Goal: Task Accomplishment & Management: Manage account settings

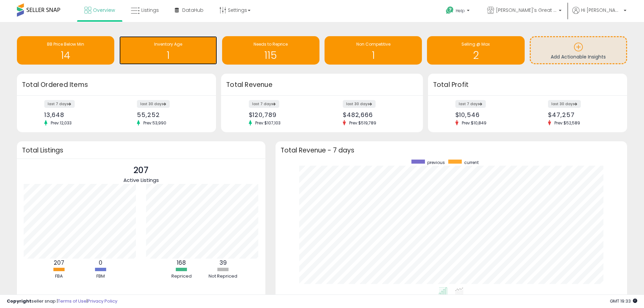
click at [133, 50] on h1 "1" at bounding box center [168, 55] width 91 height 11
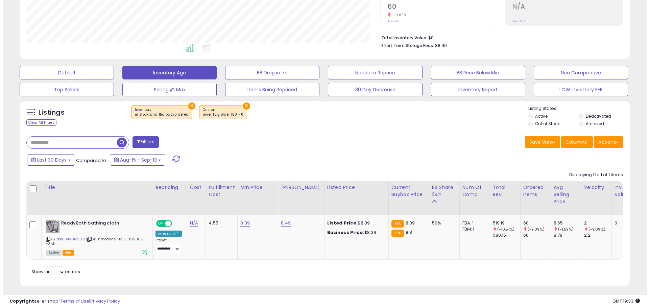
scroll to position [156, 0]
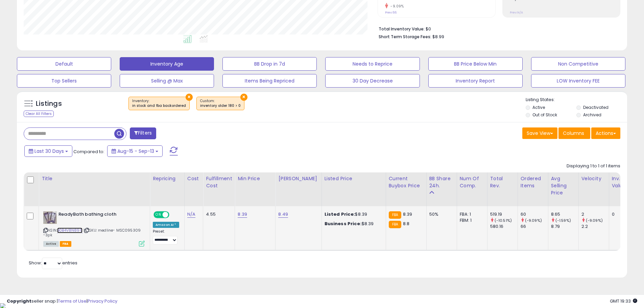
click at [73, 229] on link "B0B4V8N899" at bounding box center [69, 230] width 25 height 6
click at [586, 132] on button "Columns" at bounding box center [574, 132] width 32 height 11
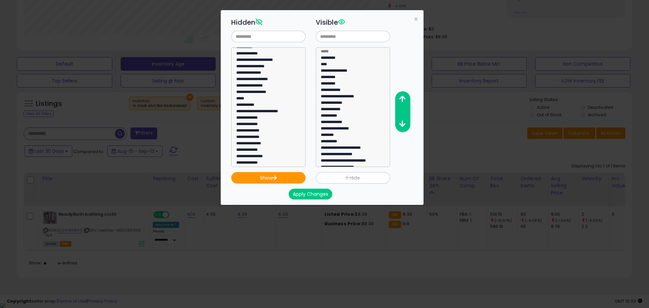
scroll to position [158, 0]
select select "**********"
click at [265, 73] on option "**********" at bounding box center [266, 74] width 60 height 6
click at [279, 178] on button "Show" at bounding box center [268, 177] width 74 height 11
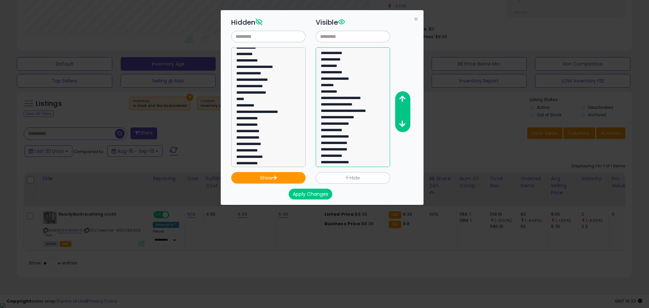
select select "**********"
click at [361, 163] on option "**********" at bounding box center [350, 163] width 60 height 6
click at [404, 95] on button "button" at bounding box center [402, 99] width 15 height 13
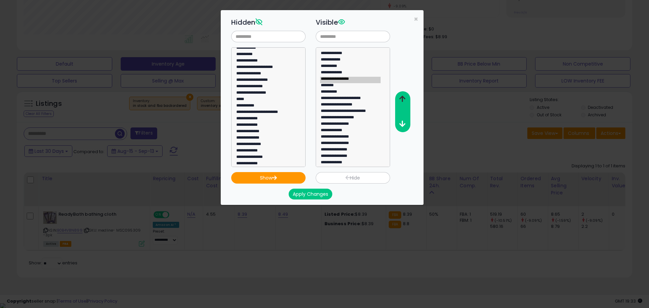
click at [404, 95] on button "button" at bounding box center [402, 99] width 15 height 13
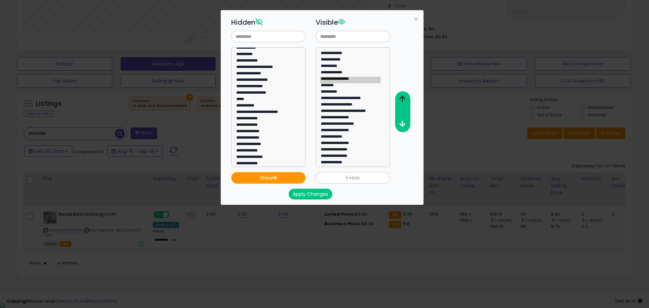
click at [404, 95] on button "button" at bounding box center [402, 99] width 15 height 13
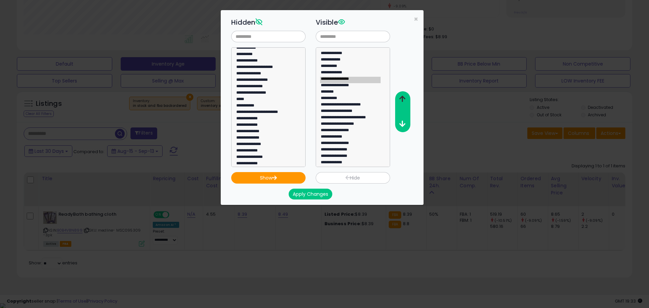
click at [404, 95] on button "button" at bounding box center [402, 99] width 15 height 13
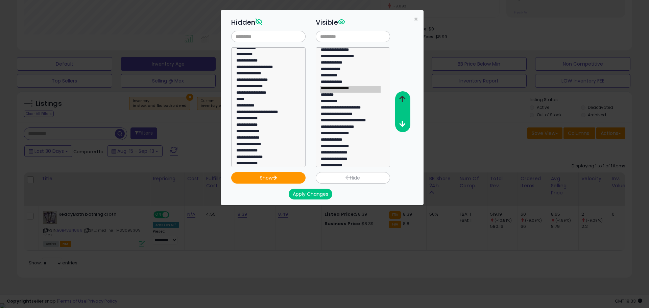
click at [404, 95] on button "button" at bounding box center [402, 99] width 15 height 13
click at [402, 131] on div at bounding box center [402, 111] width 15 height 41
click at [402, 127] on icon "button" at bounding box center [402, 123] width 6 height 7
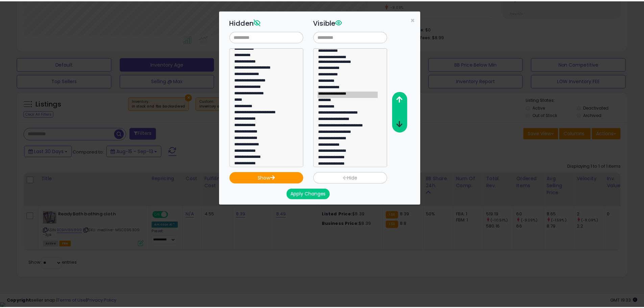
scroll to position [34, 0]
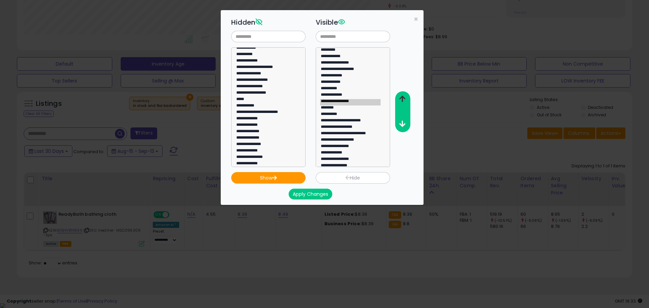
click at [402, 102] on button "button" at bounding box center [402, 99] width 15 height 13
click at [401, 104] on button "button" at bounding box center [402, 99] width 15 height 13
click at [313, 195] on button "Apply Changes" at bounding box center [311, 194] width 44 height 11
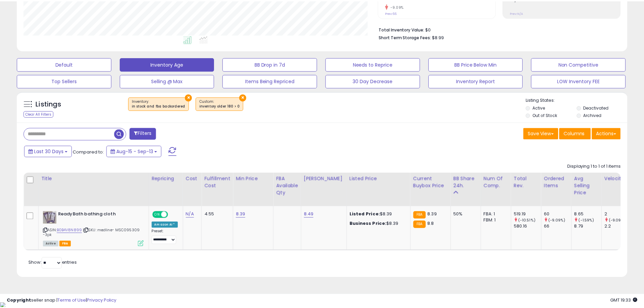
scroll to position [337830, 337614]
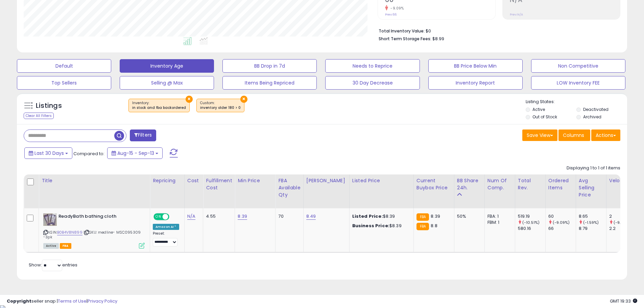
scroll to position [156, 0]
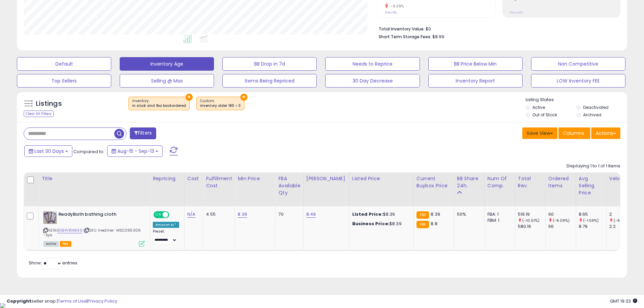
click at [539, 137] on button "Save View" at bounding box center [539, 132] width 35 height 11
click at [524, 159] on link "Update Current View" at bounding box center [519, 159] width 72 height 10
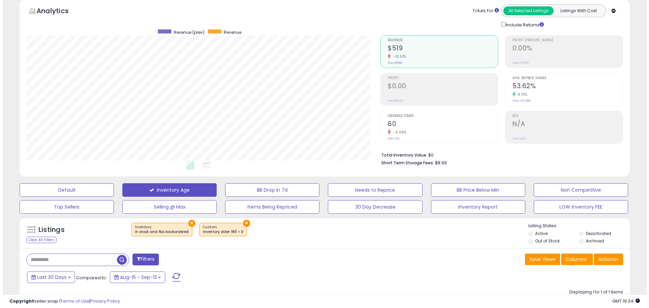
scroll to position [21, 0]
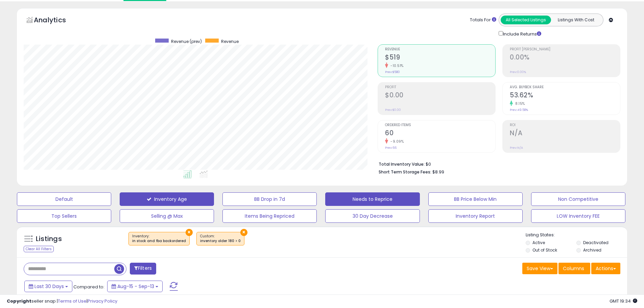
click at [398, 204] on button "Needs to Reprice" at bounding box center [372, 199] width 94 height 14
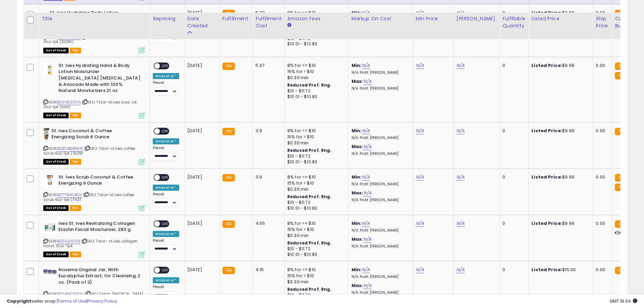
scroll to position [1620, 0]
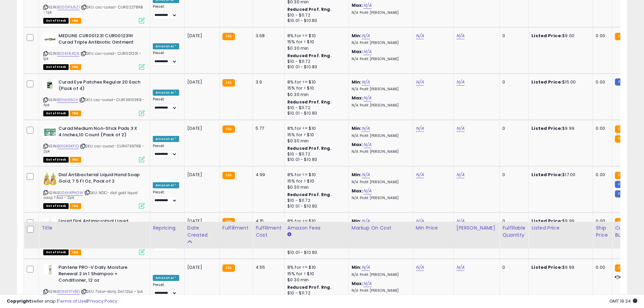
drag, startPoint x: 274, startPoint y: 186, endPoint x: 288, endPoint y: 80, distance: 106.4
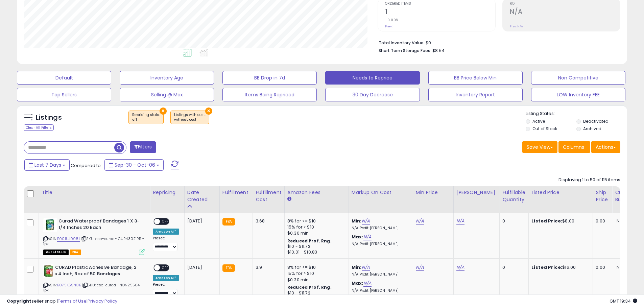
scroll to position [159, 0]
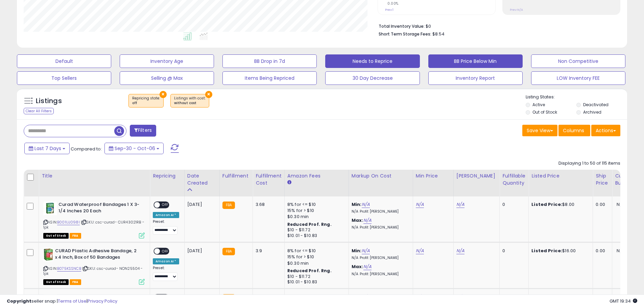
click at [499, 60] on button "BB Price Below Min" at bounding box center [475, 61] width 94 height 14
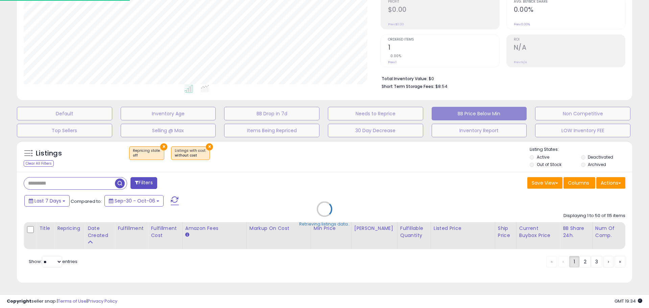
scroll to position [337830, 337611]
select select "**"
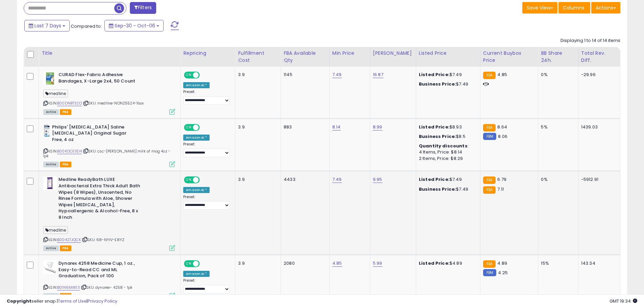
scroll to position [286, 0]
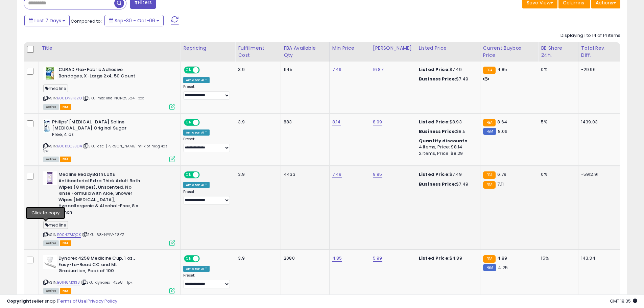
click at [48, 233] on icon at bounding box center [45, 235] width 4 height 4
click at [71, 232] on link "B00427JQCK" at bounding box center [69, 235] width 24 height 6
click at [338, 171] on link "7.49" at bounding box center [336, 174] width 9 height 7
type input "*"
type input "****"
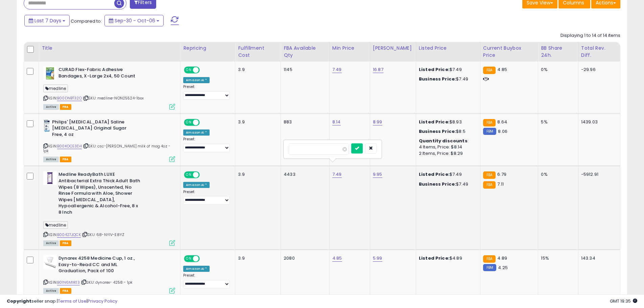
click button "submit" at bounding box center [356, 148] width 11 height 10
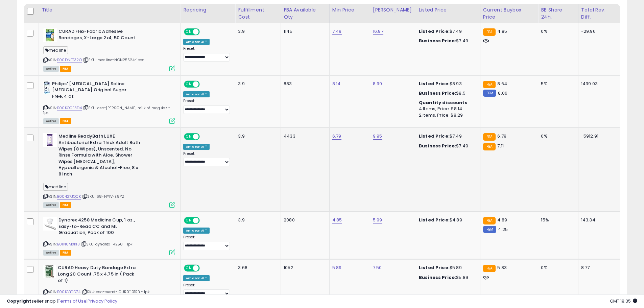
scroll to position [332, 0]
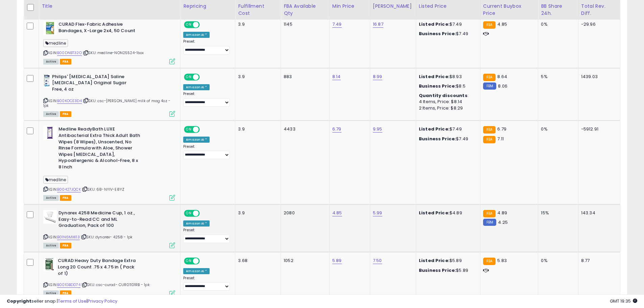
click at [46, 235] on icon at bounding box center [45, 237] width 4 height 4
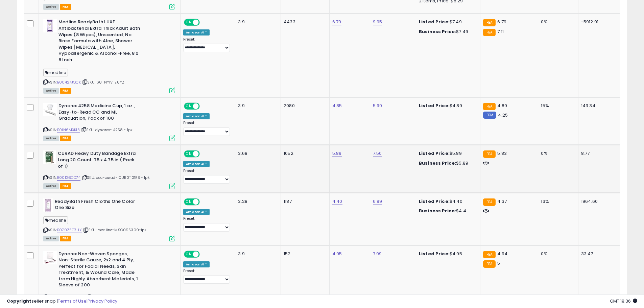
scroll to position [444, 0]
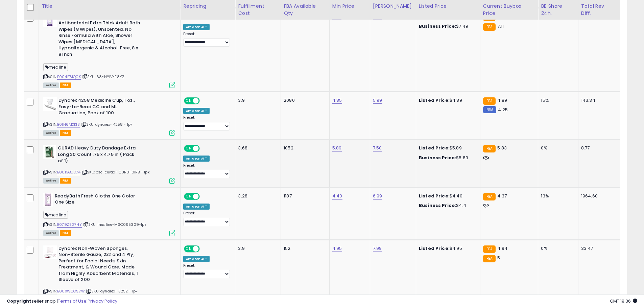
click at [45, 170] on icon at bounding box center [45, 172] width 4 height 4
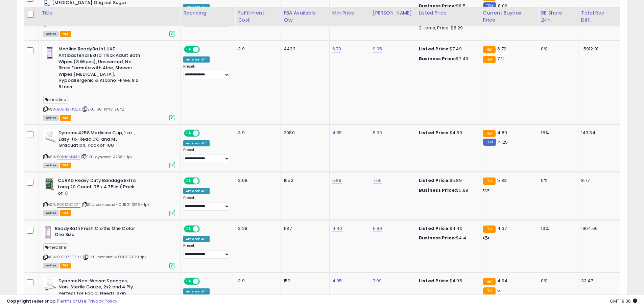
scroll to position [421, 0]
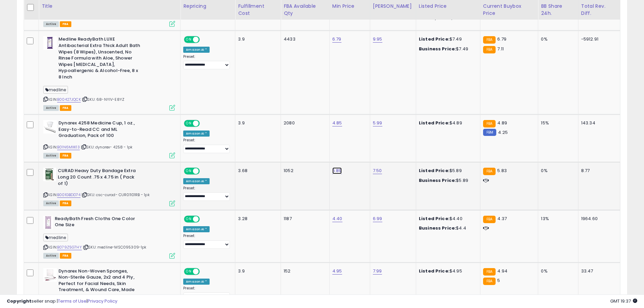
click at [340, 167] on link "5.89" at bounding box center [336, 170] width 9 height 7
type input "***"
click button "submit" at bounding box center [356, 145] width 11 height 10
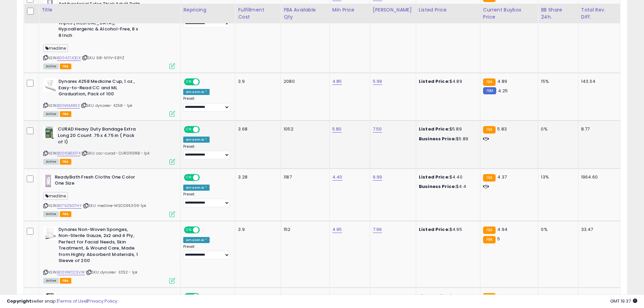
scroll to position [467, 0]
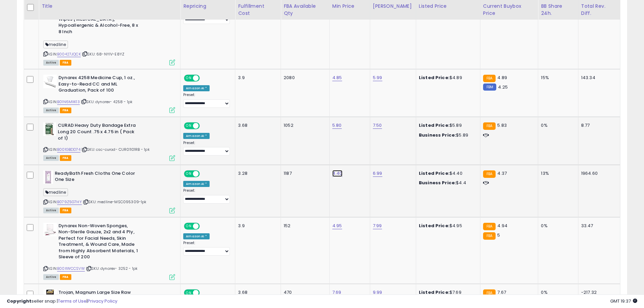
click at [340, 170] on link "4.40" at bounding box center [337, 173] width 10 height 7
type input "****"
click button "submit" at bounding box center [356, 147] width 11 height 10
click at [44, 200] on icon at bounding box center [45, 202] width 4 height 4
click at [340, 170] on link "4.37" at bounding box center [336, 173] width 9 height 7
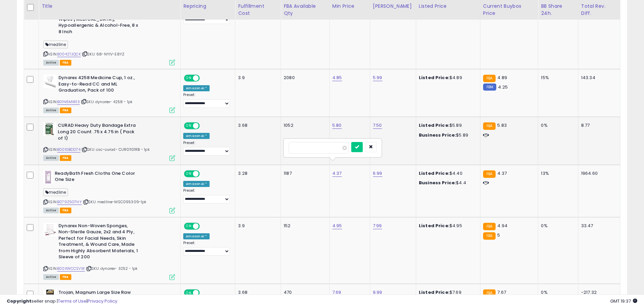
type input "*"
click button "submit" at bounding box center [356, 147] width 11 height 10
click at [337, 170] on link "4.00" at bounding box center [337, 173] width 10 height 7
type input "*"
click at [351, 142] on button "submit" at bounding box center [356, 147] width 11 height 10
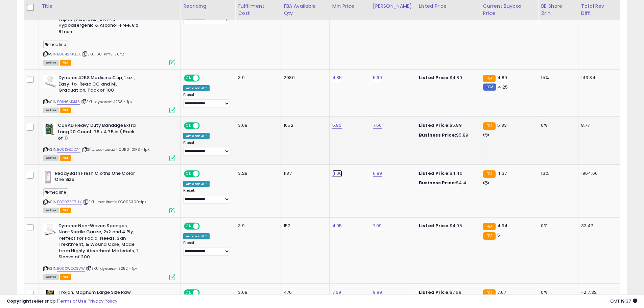
click at [339, 170] on link "4.00" at bounding box center [337, 173] width 10 height 7
type input "***"
click button "submit" at bounding box center [356, 147] width 11 height 10
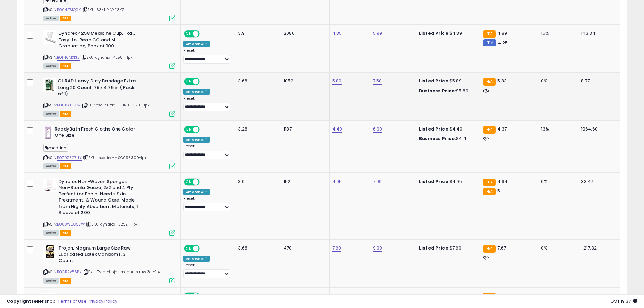
scroll to position [512, 0]
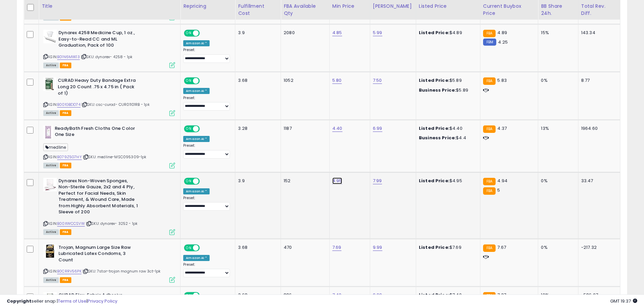
click at [342, 177] on link "4.95" at bounding box center [337, 180] width 10 height 7
type input "****"
click button "submit" at bounding box center [356, 154] width 11 height 10
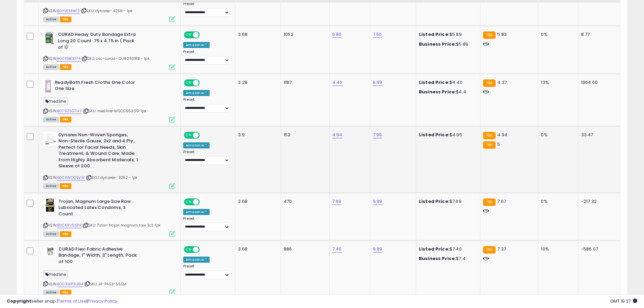
scroll to position [579, 0]
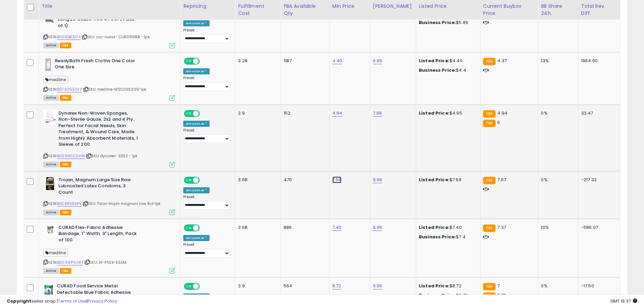
click at [339, 176] on link "7.69" at bounding box center [336, 179] width 9 height 7
type input "****"
click button "submit" at bounding box center [356, 153] width 11 height 10
click at [340, 176] on link "7.65" at bounding box center [336, 179] width 9 height 7
type input "****"
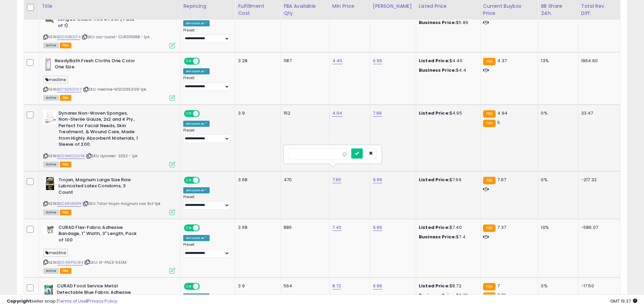
click at [351, 148] on button "submit" at bounding box center [356, 153] width 11 height 10
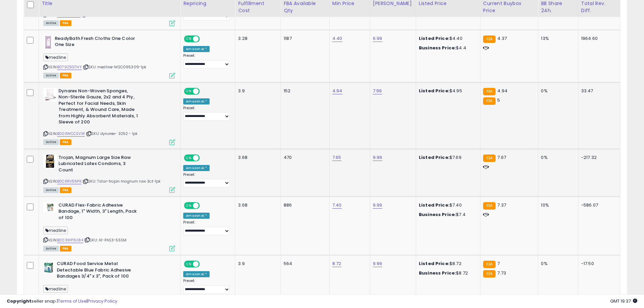
scroll to position [602, 0]
click at [339, 201] on link "7.40" at bounding box center [336, 204] width 9 height 7
type input "****"
click button "submit" at bounding box center [356, 173] width 11 height 10
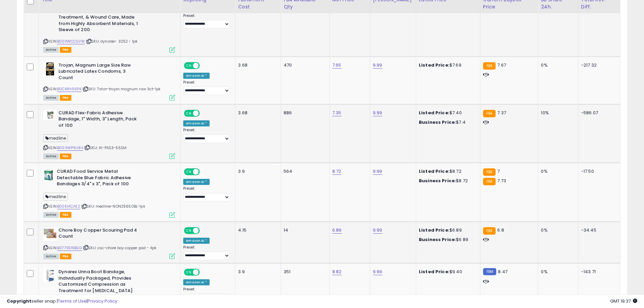
scroll to position [759, 0]
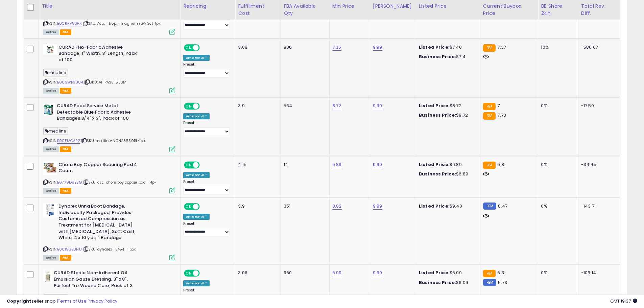
click at [46, 139] on icon at bounding box center [45, 141] width 4 height 4
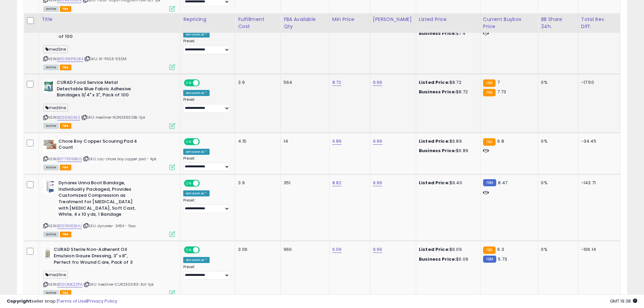
scroll to position [782, 0]
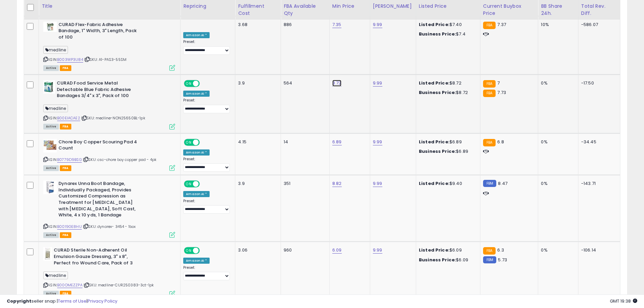
click at [336, 80] on link "8.72" at bounding box center [336, 83] width 9 height 7
type input "*"
type input "****"
click button "submit" at bounding box center [356, 51] width 11 height 10
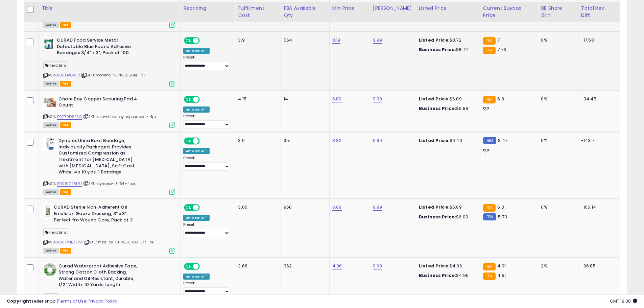
scroll to position [827, 0]
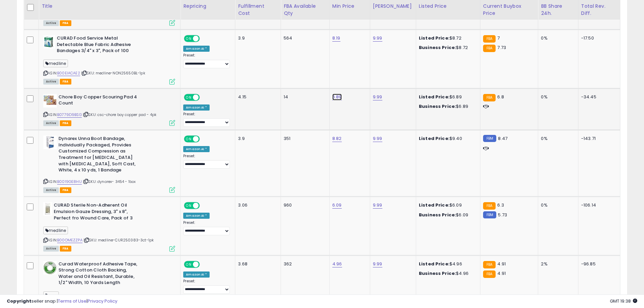
click at [338, 94] on link "6.89" at bounding box center [336, 97] width 9 height 7
type input "****"
click button "submit" at bounding box center [356, 64] width 11 height 10
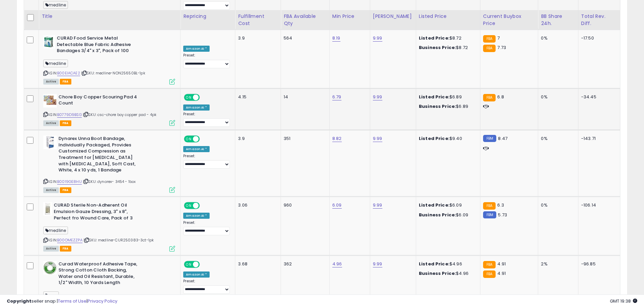
scroll to position [850, 0]
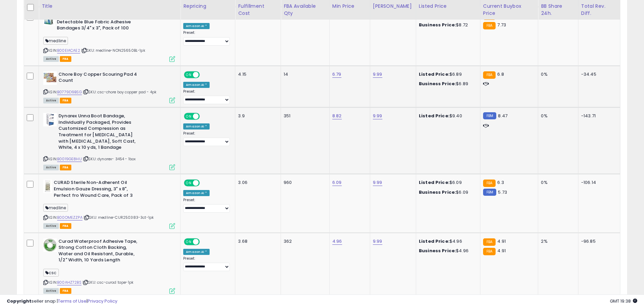
click at [45, 157] on icon at bounding box center [45, 159] width 4 height 4
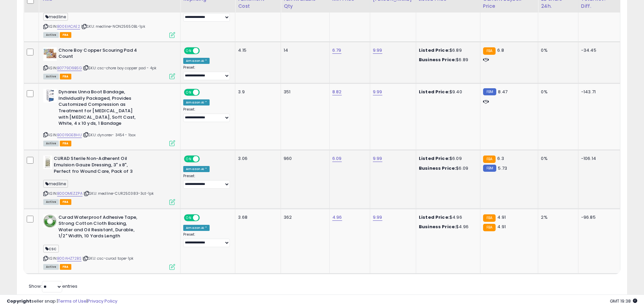
scroll to position [877, 0]
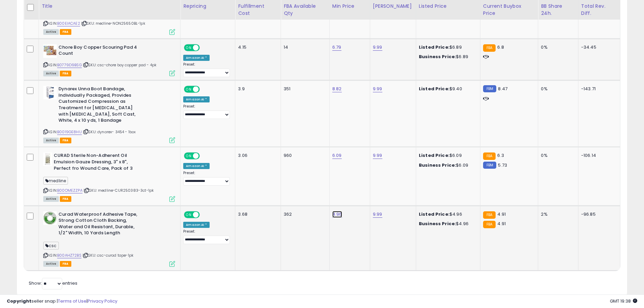
click at [334, 211] on link "4.96" at bounding box center [337, 214] width 10 height 7
type input "***"
click button "submit" at bounding box center [356, 182] width 11 height 10
click at [43, 174] on div "CURAD Sterile Non-Adherent Oil Emulsion Gauze Dressing, 3" x 8", Perfect fro Wo…" at bounding box center [108, 176] width 133 height 48
click at [44, 189] on icon at bounding box center [45, 191] width 4 height 4
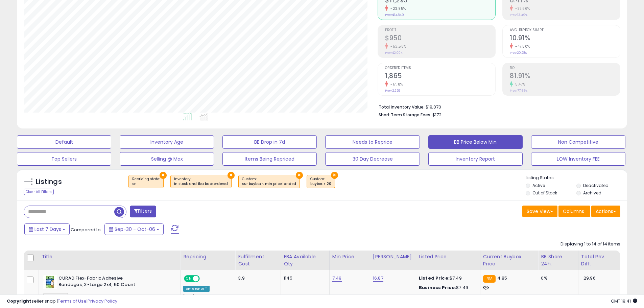
scroll to position [90, 0]
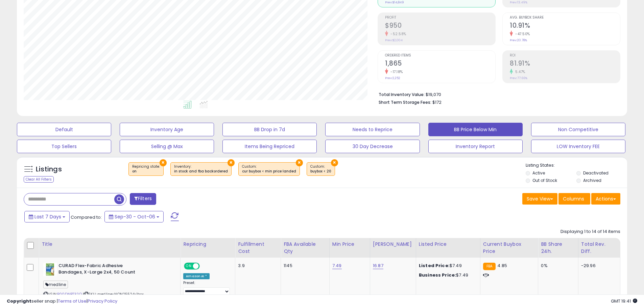
click at [46, 200] on input "text" at bounding box center [69, 199] width 90 height 12
click at [148, 200] on input "text" at bounding box center [98, 199] width 149 height 12
paste input "**********"
type input "**********"
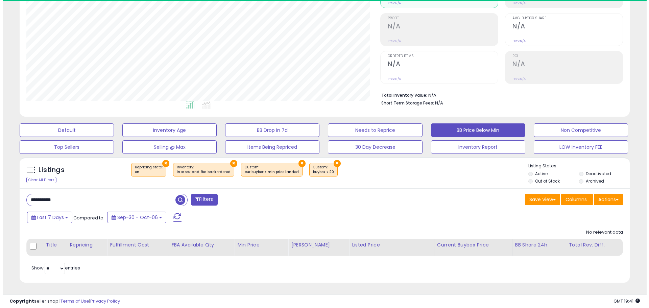
scroll to position [139, 354]
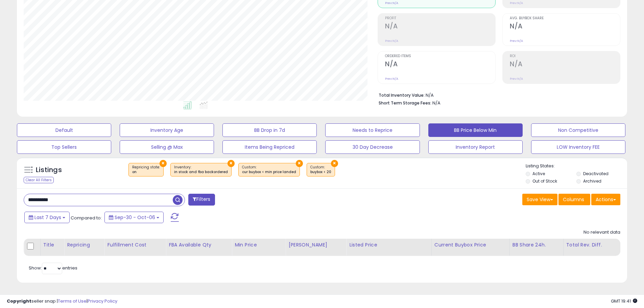
click at [80, 119] on div "Analytics Totals For All Selected Listings Listings With Cost Include Returns" at bounding box center [322, 29] width 620 height 181
click at [80, 122] on div "Default Inventory Age BB Drop in 7d Needs to Reprice BB Price Below Min Non Com…" at bounding box center [321, 137] width 627 height 34
click at [83, 126] on button "Default" at bounding box center [64, 130] width 94 height 14
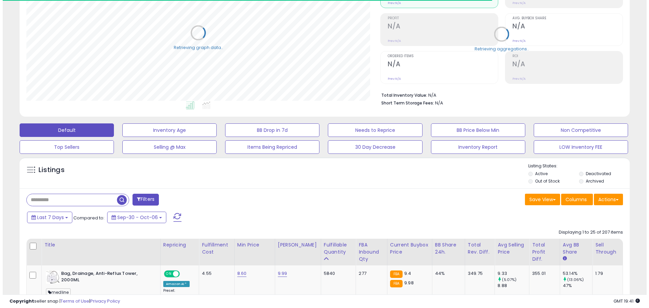
scroll to position [337830, 337614]
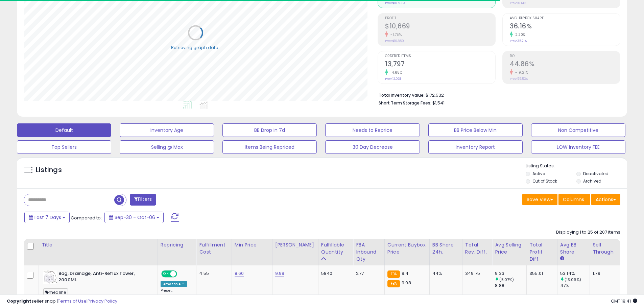
click at [109, 197] on input "text" at bounding box center [69, 200] width 90 height 12
paste input "**********"
type input "**********"
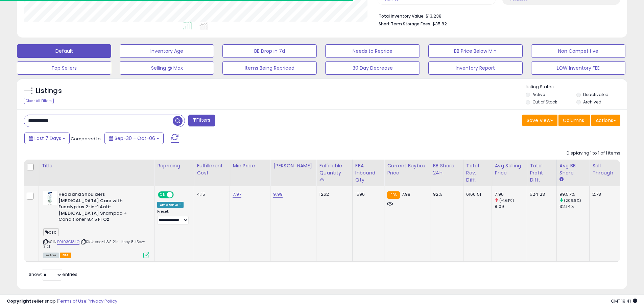
scroll to position [139, 354]
click at [239, 196] on link "7.97" at bounding box center [237, 194] width 9 height 7
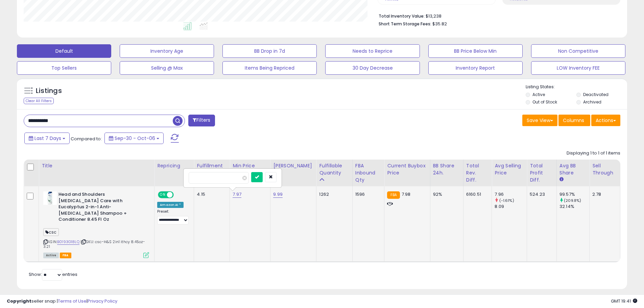
type input "*"
type input "****"
click button "submit" at bounding box center [256, 177] width 11 height 10
